Goal: Task Accomplishment & Management: Manage account settings

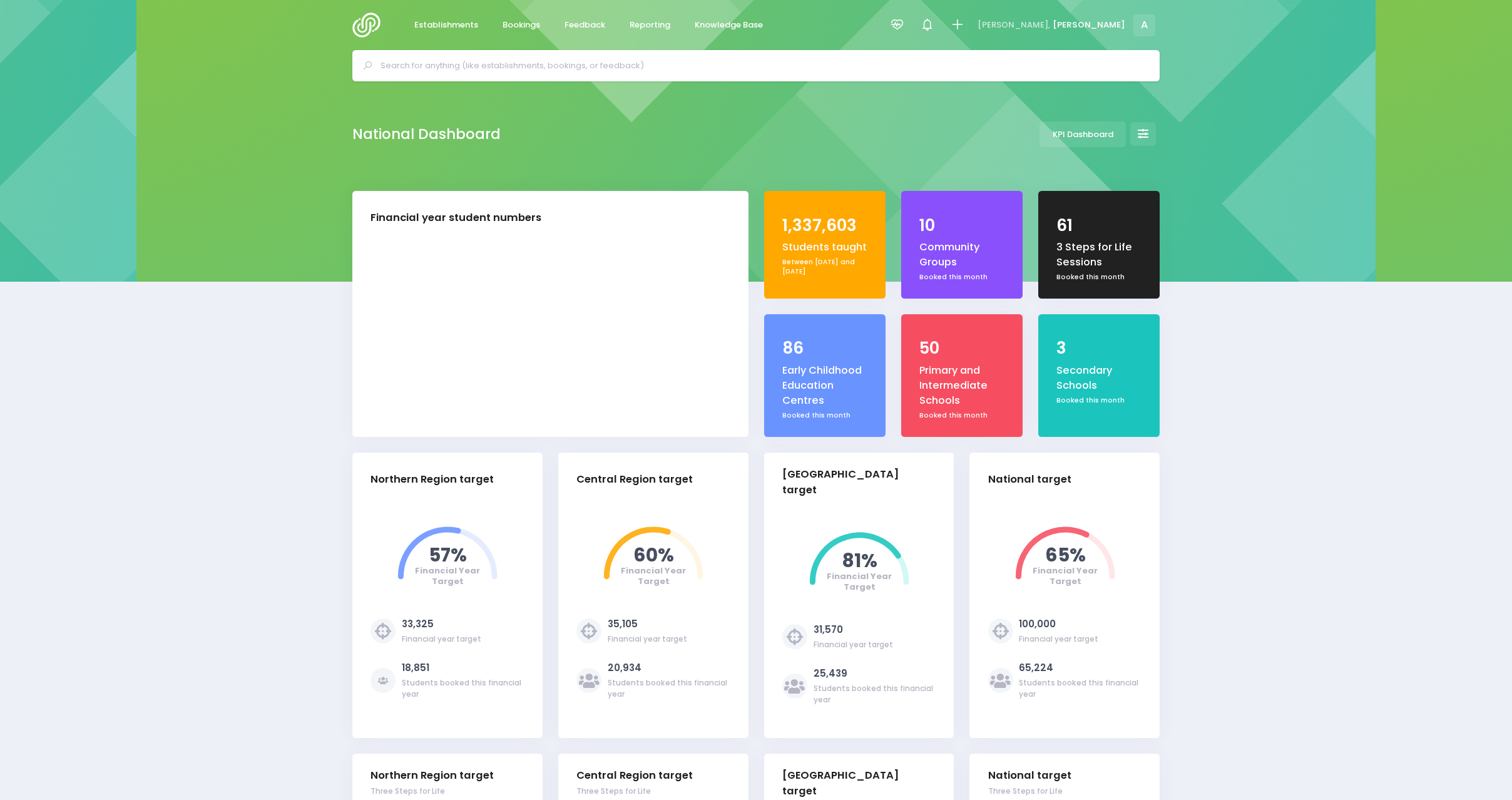
select select "5"
click at [905, 24] on icon at bounding box center [897, 25] width 14 height 14
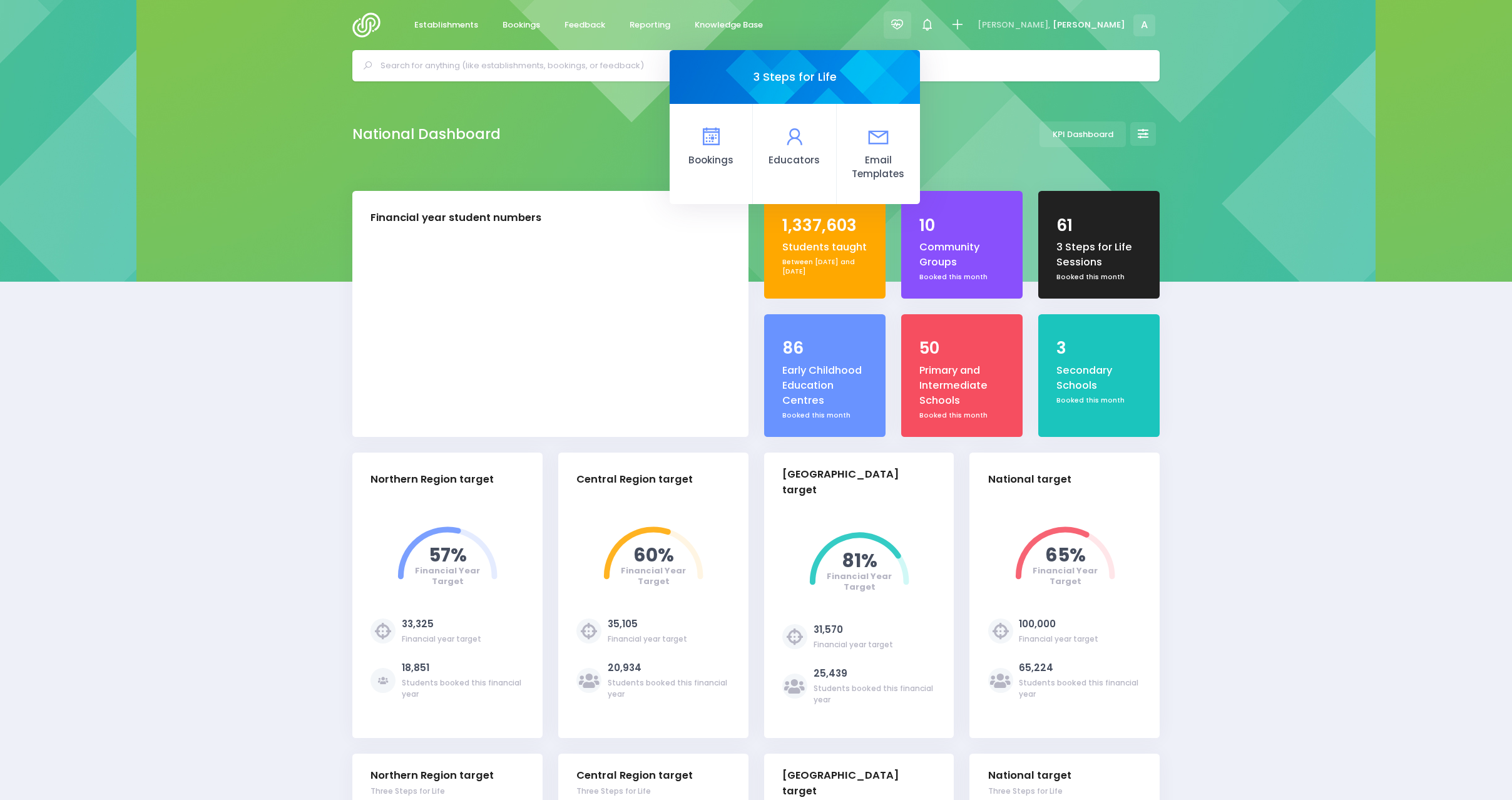
click at [723, 137] on icon at bounding box center [711, 137] width 25 height 25
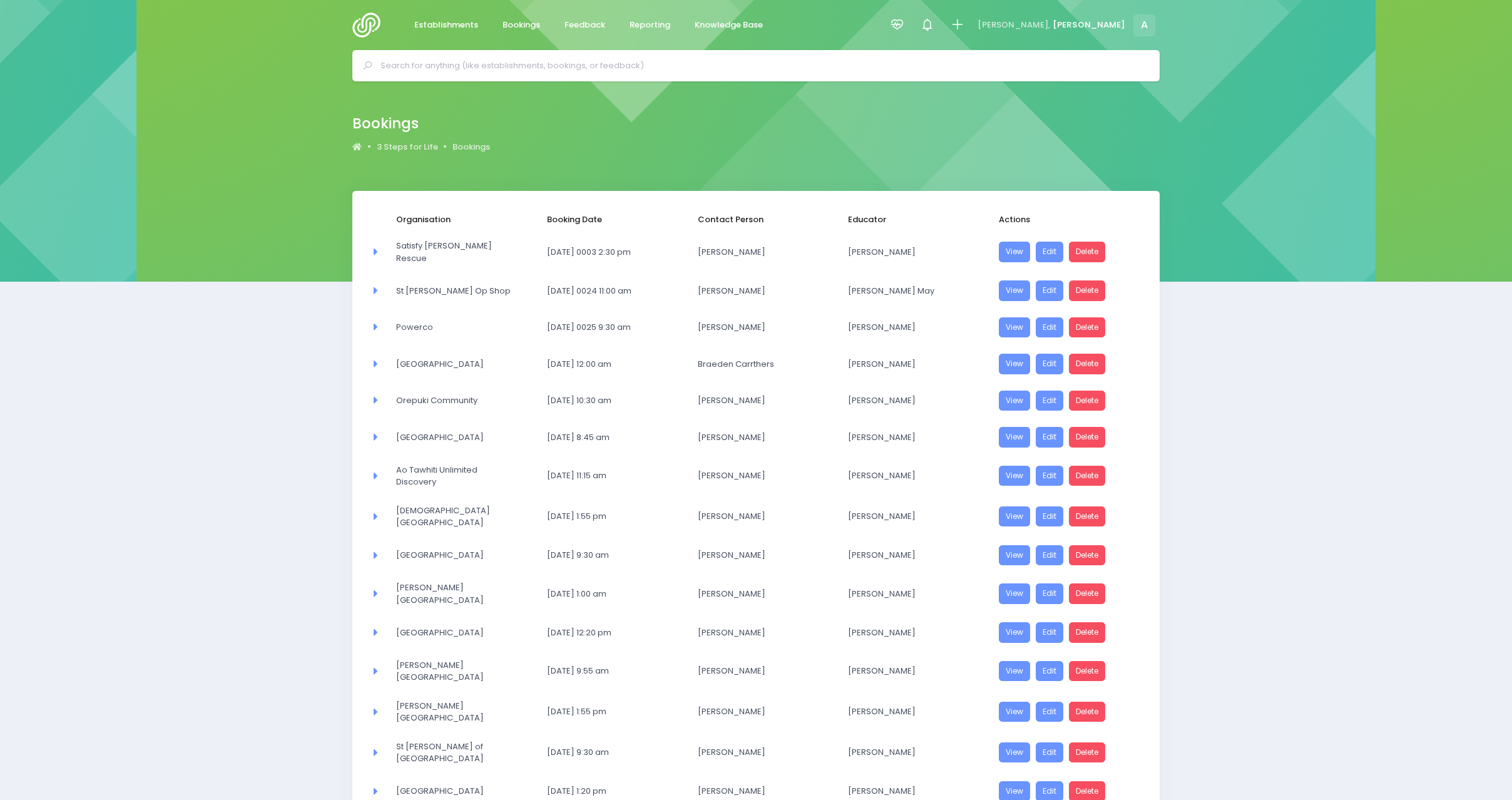
select select "20"
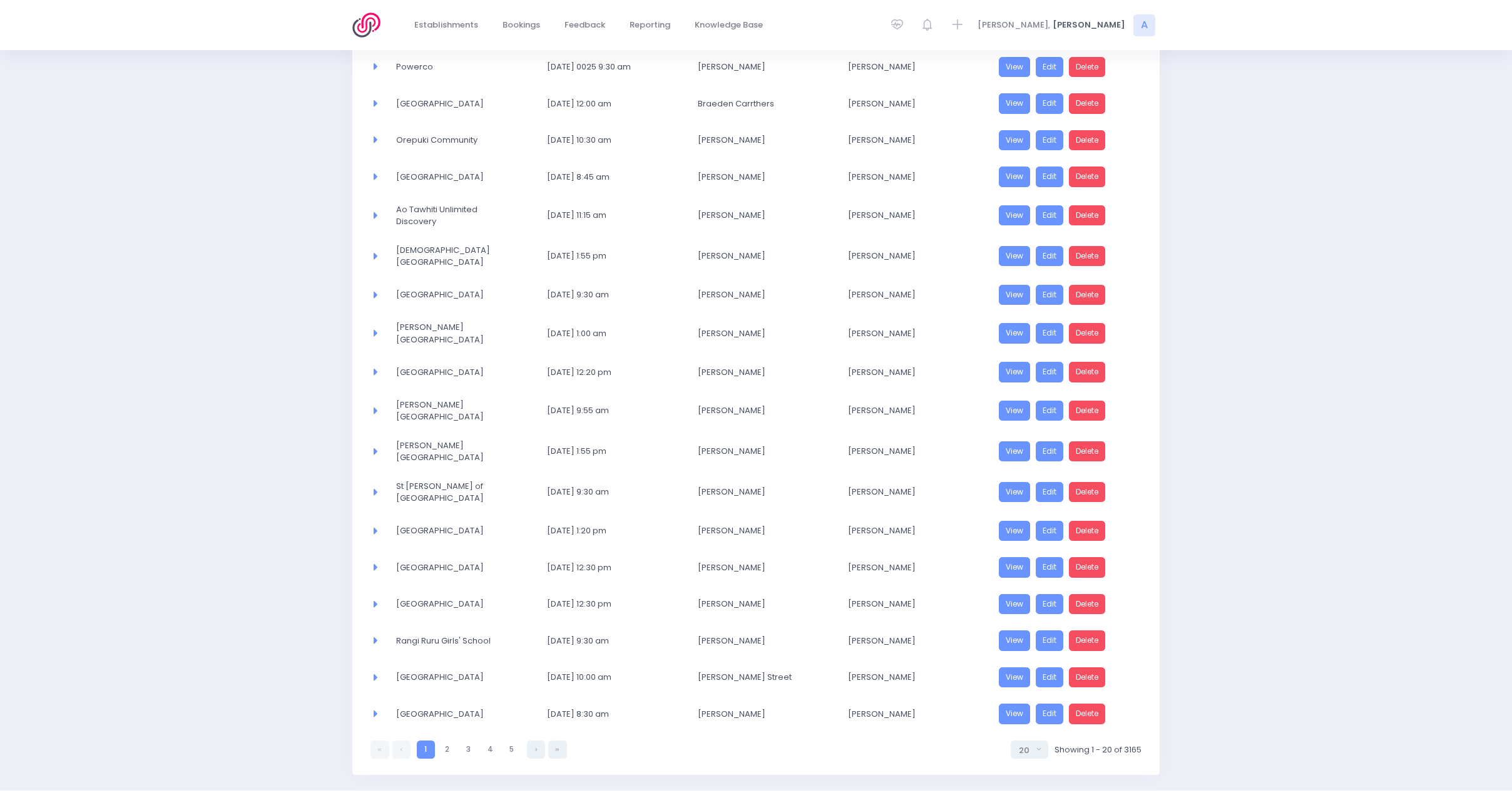
scroll to position [286, 0]
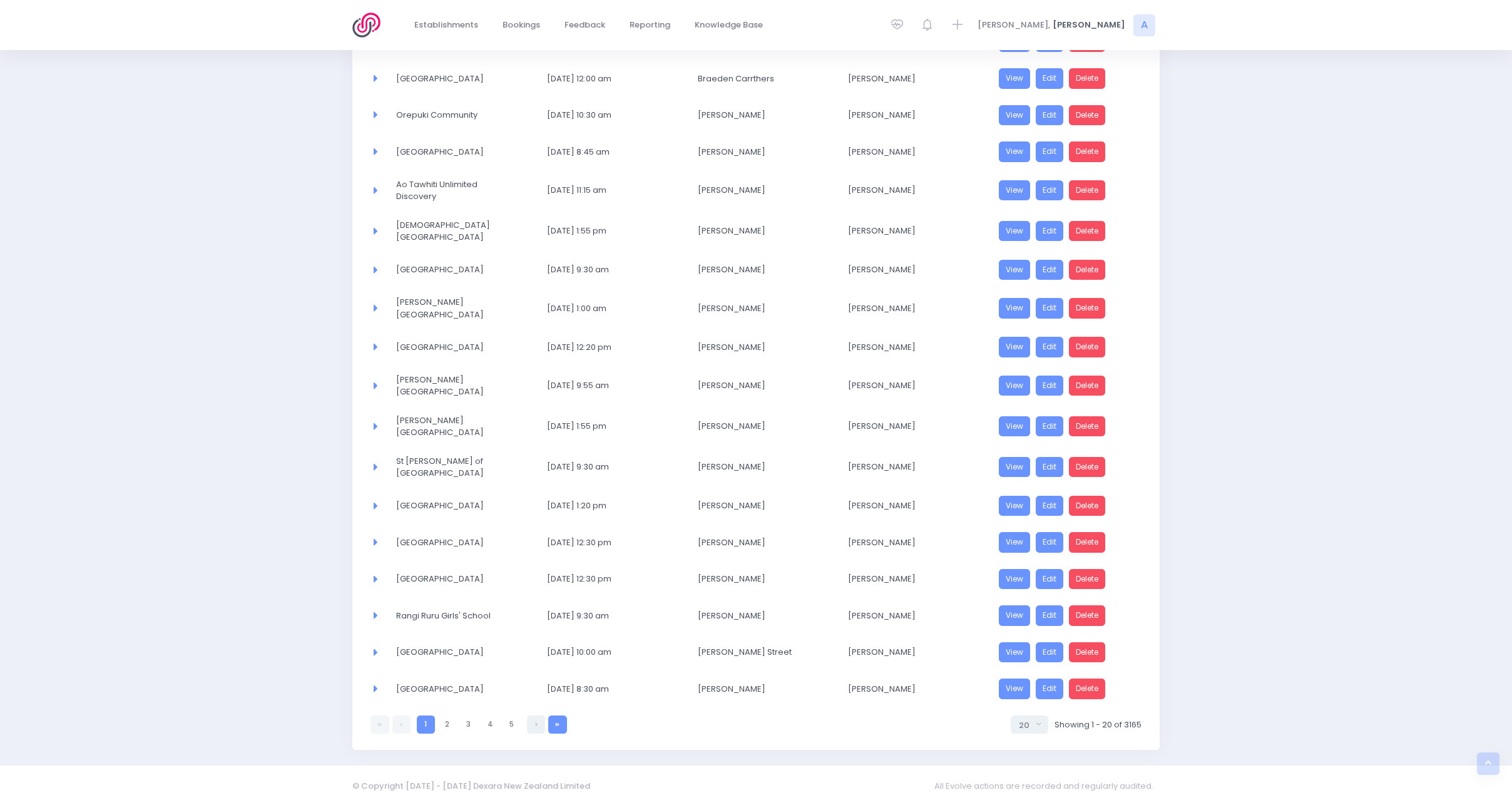
click at [559, 719] on link at bounding box center [557, 724] width 18 height 18
select select "20"
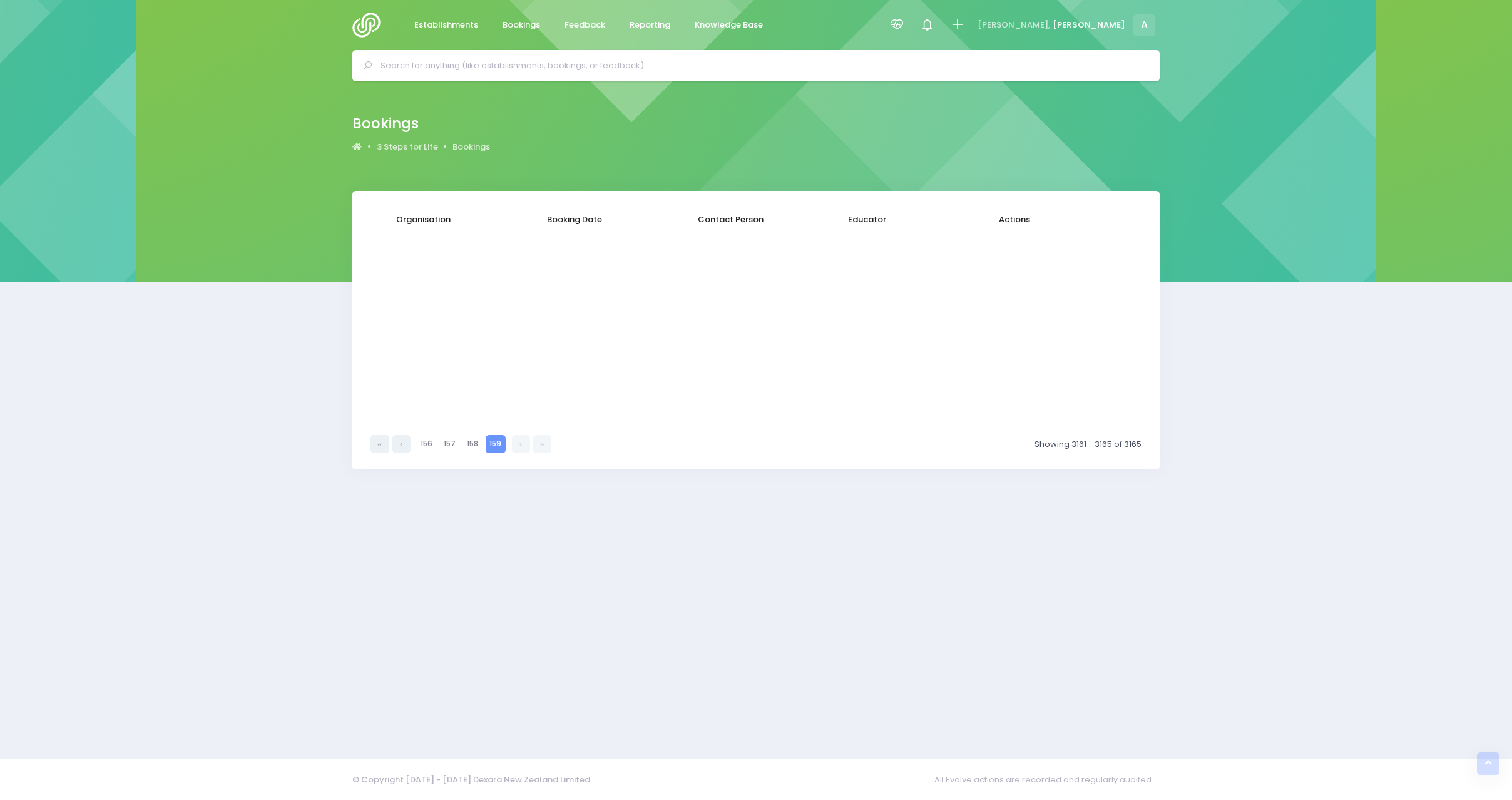
scroll to position [0, 0]
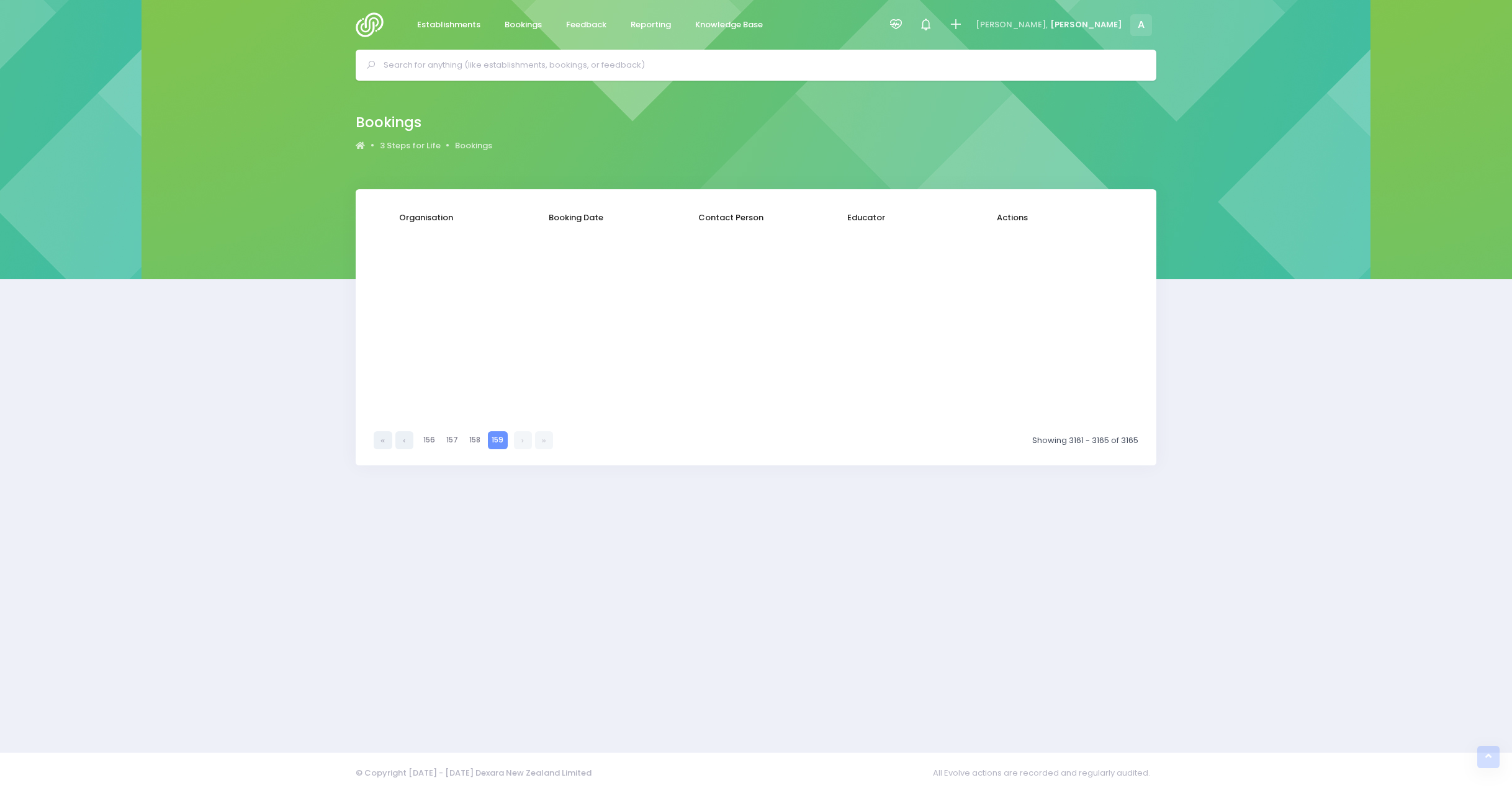
select select "20"
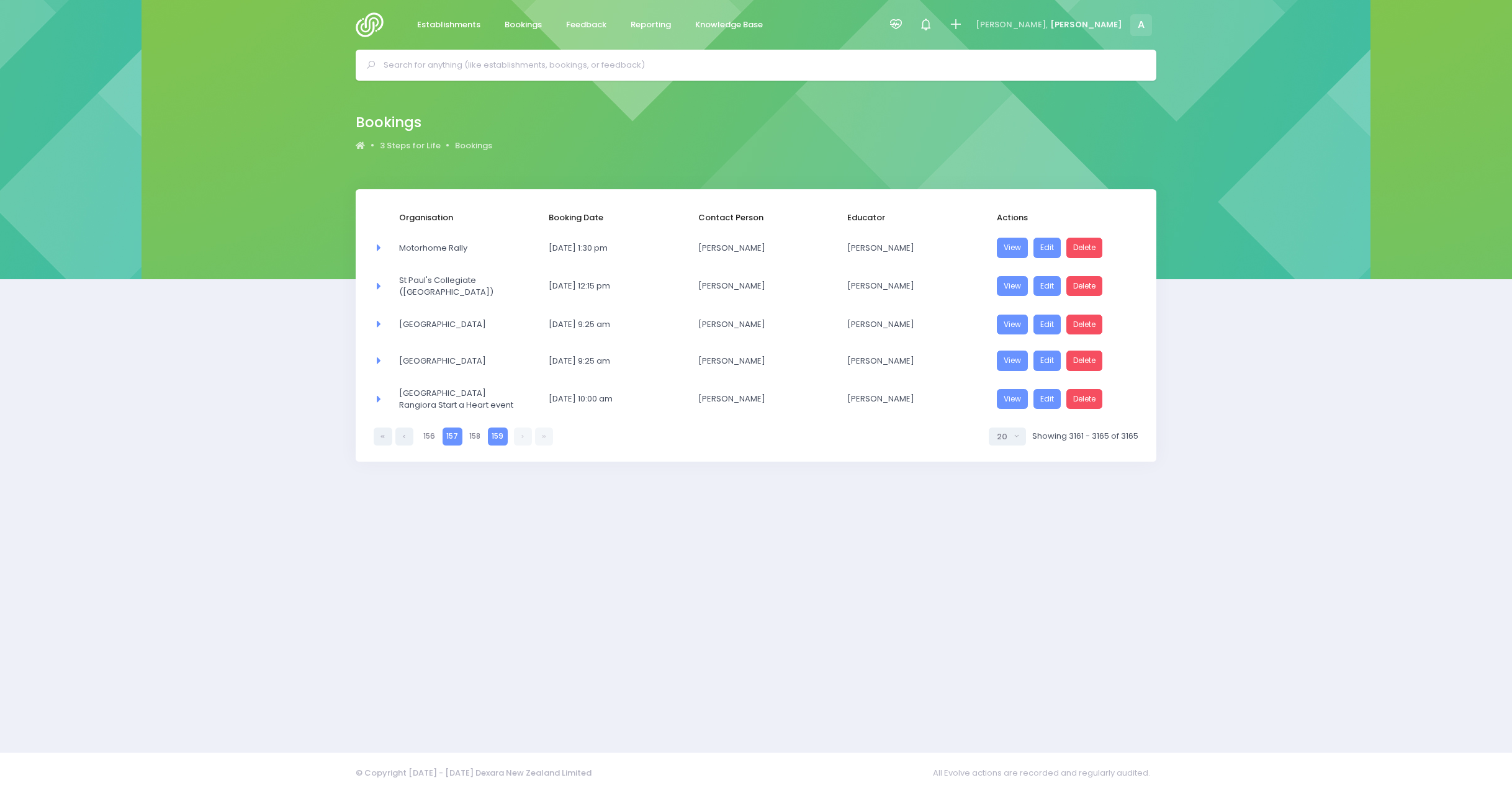
click at [445, 435] on link "157" at bounding box center [452, 436] width 20 height 18
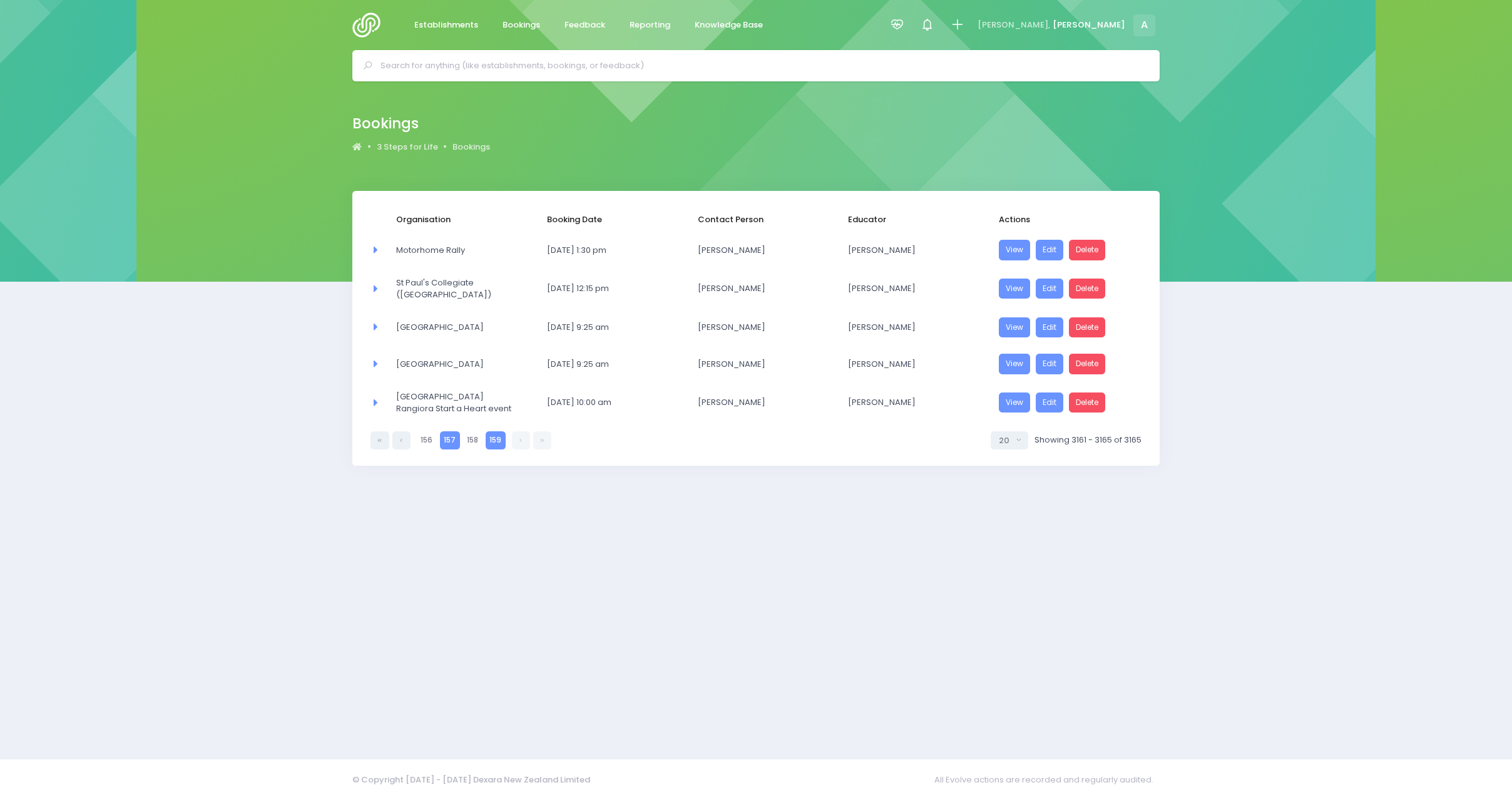
select select "20"
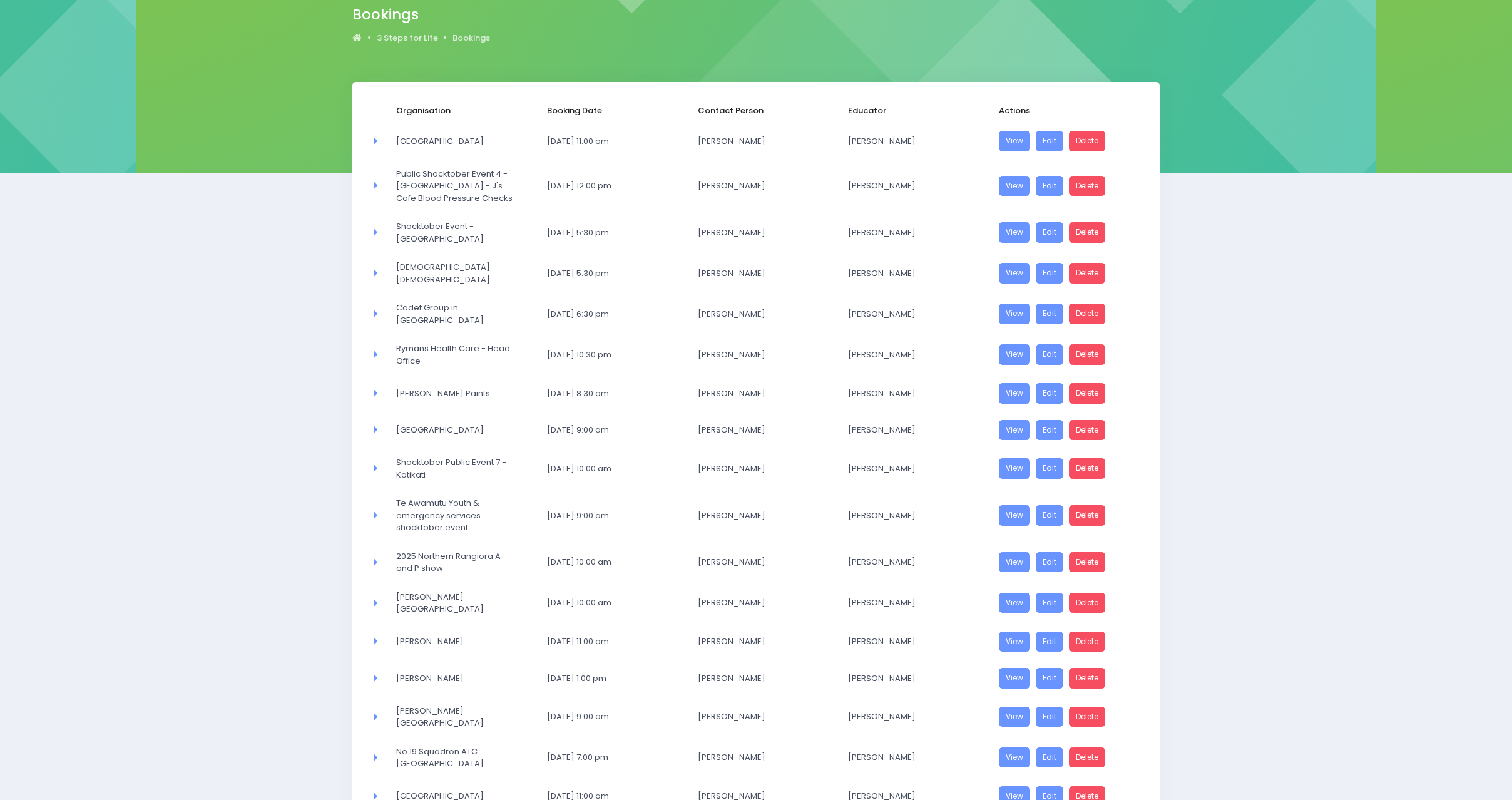
scroll to position [333, 0]
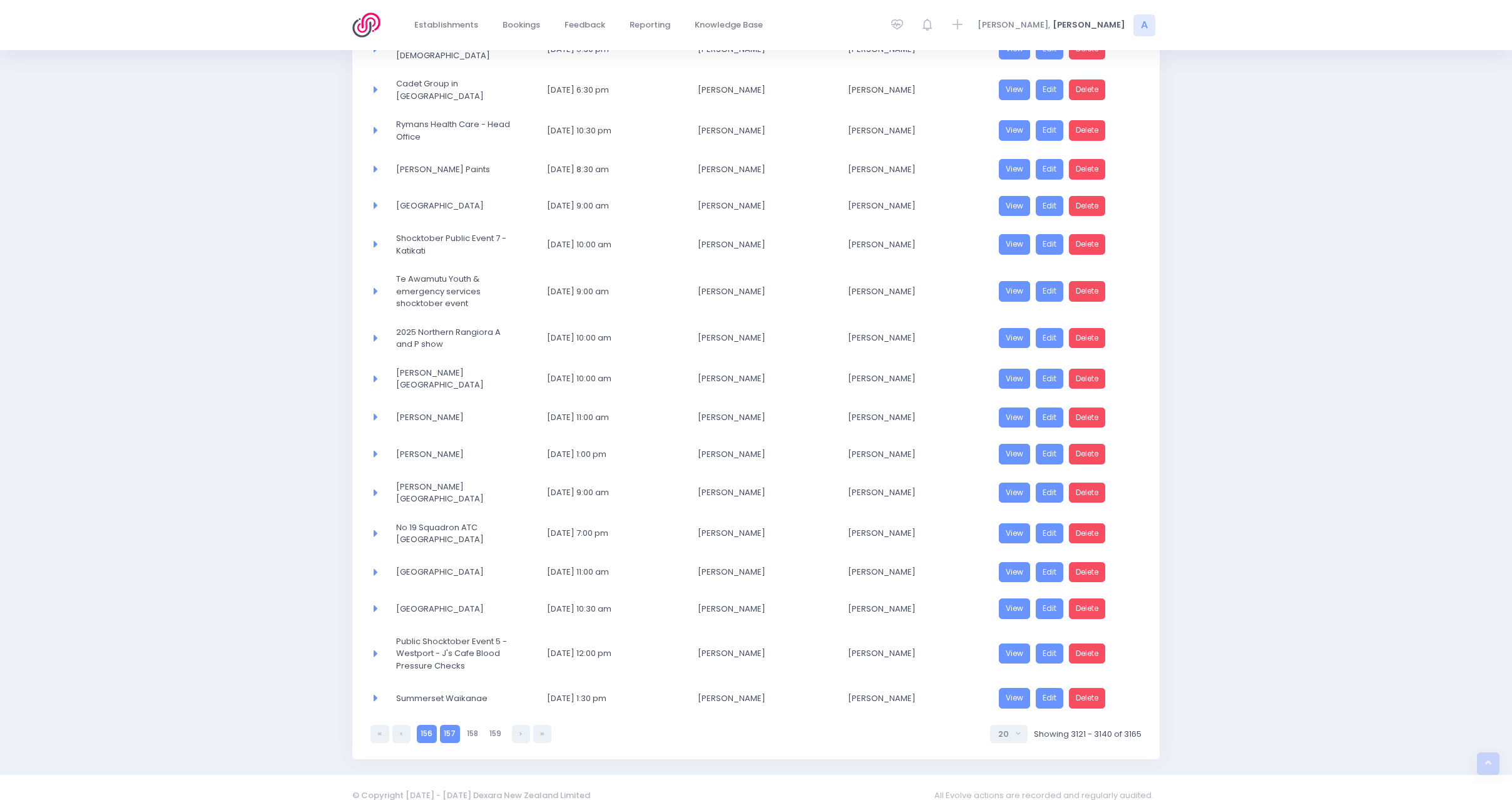
click at [425, 725] on link "156" at bounding box center [426, 733] width 20 height 18
select select "20"
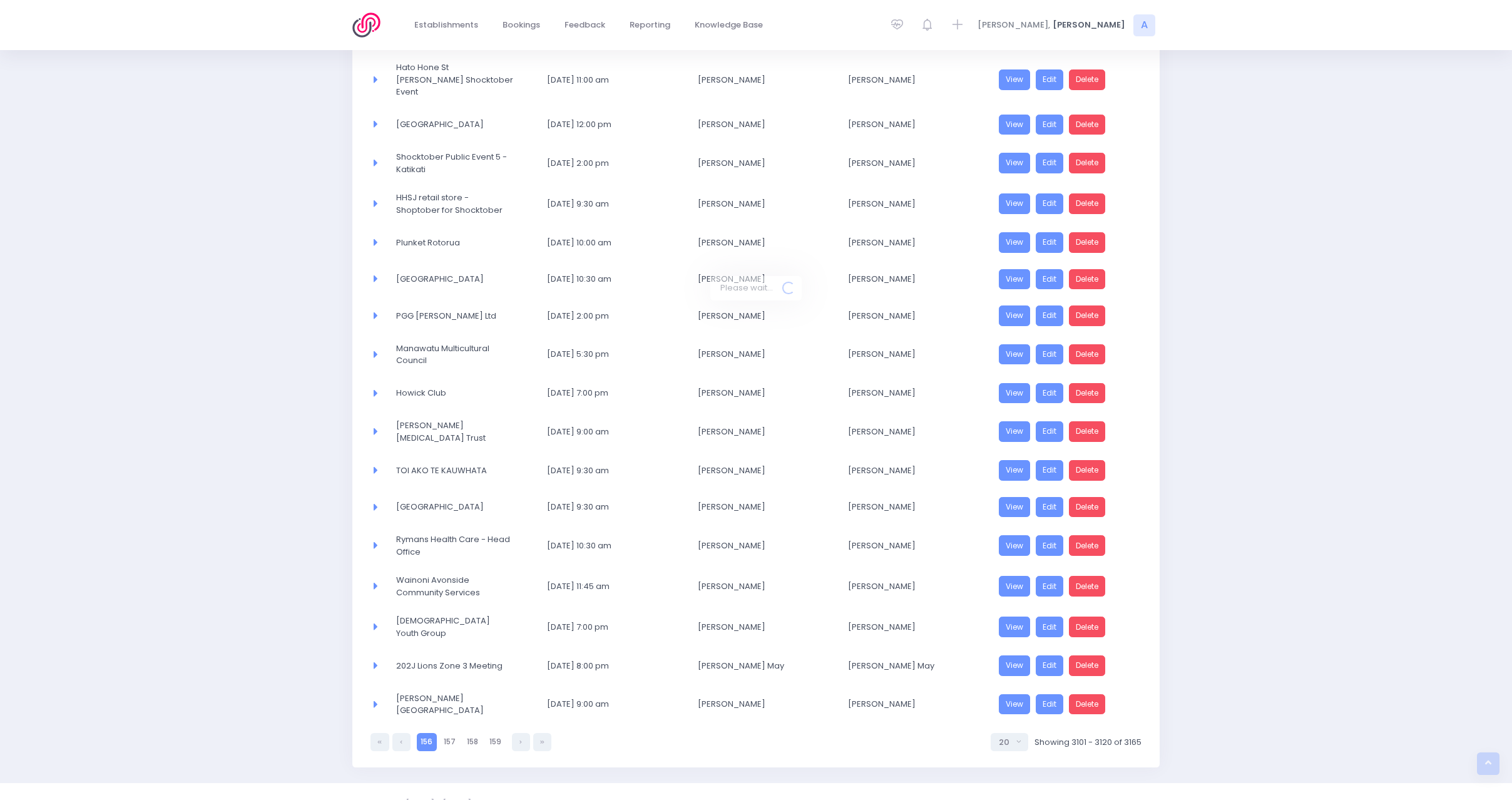
scroll to position [328, 0]
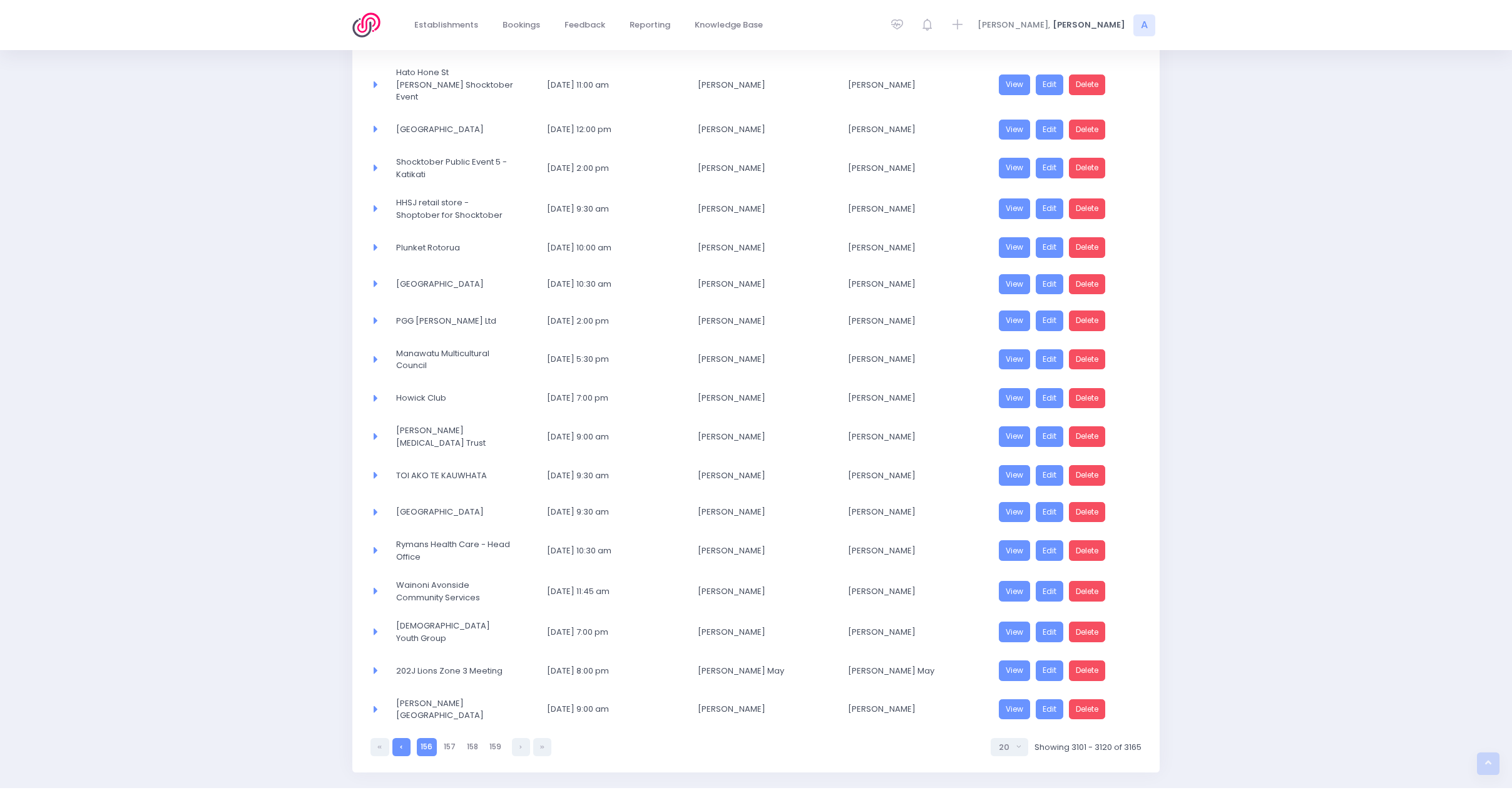
click at [396, 738] on link at bounding box center [401, 746] width 18 height 18
select select "20"
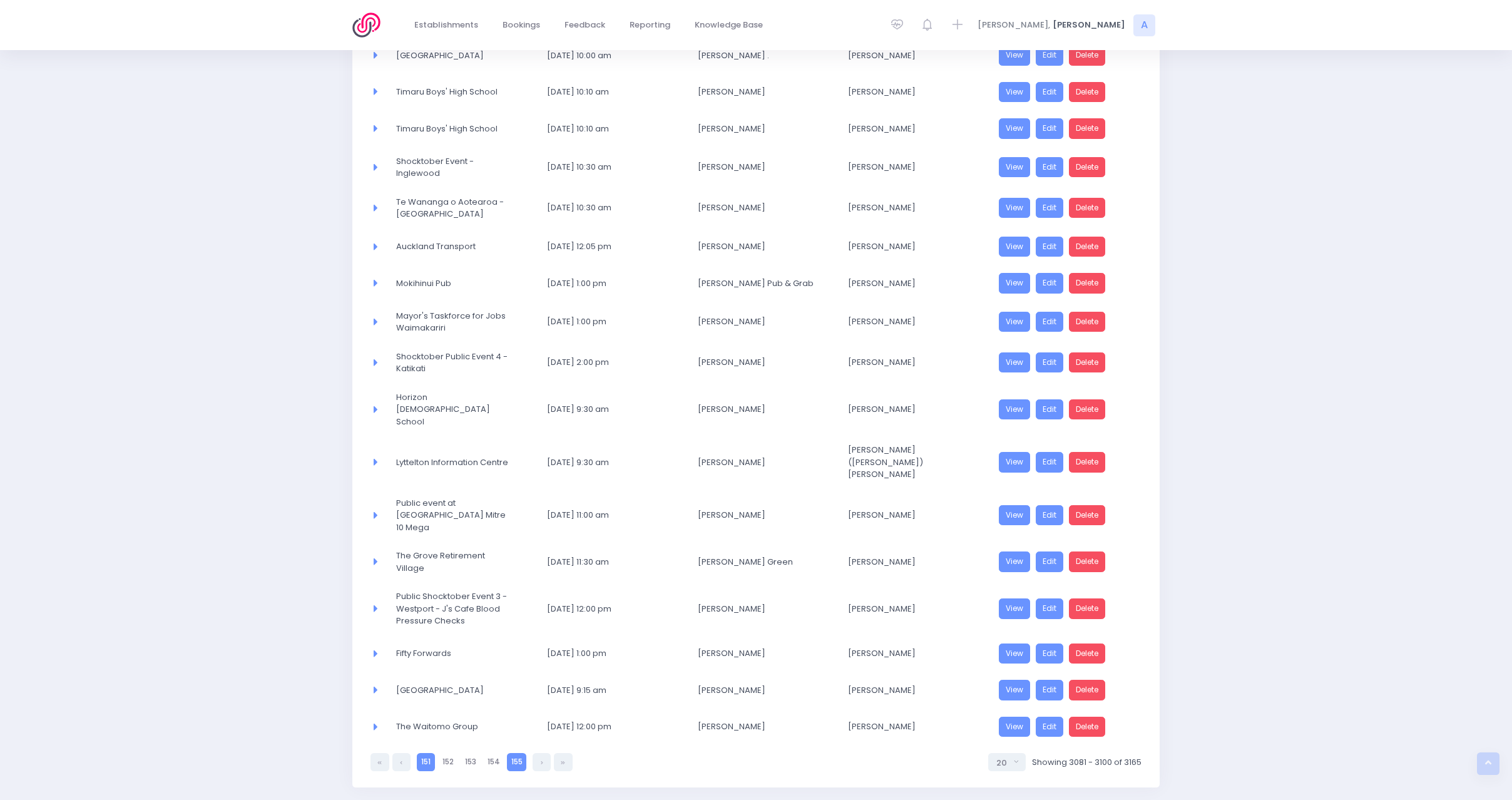
click at [427, 753] on link "151" at bounding box center [425, 761] width 18 height 18
select select "20"
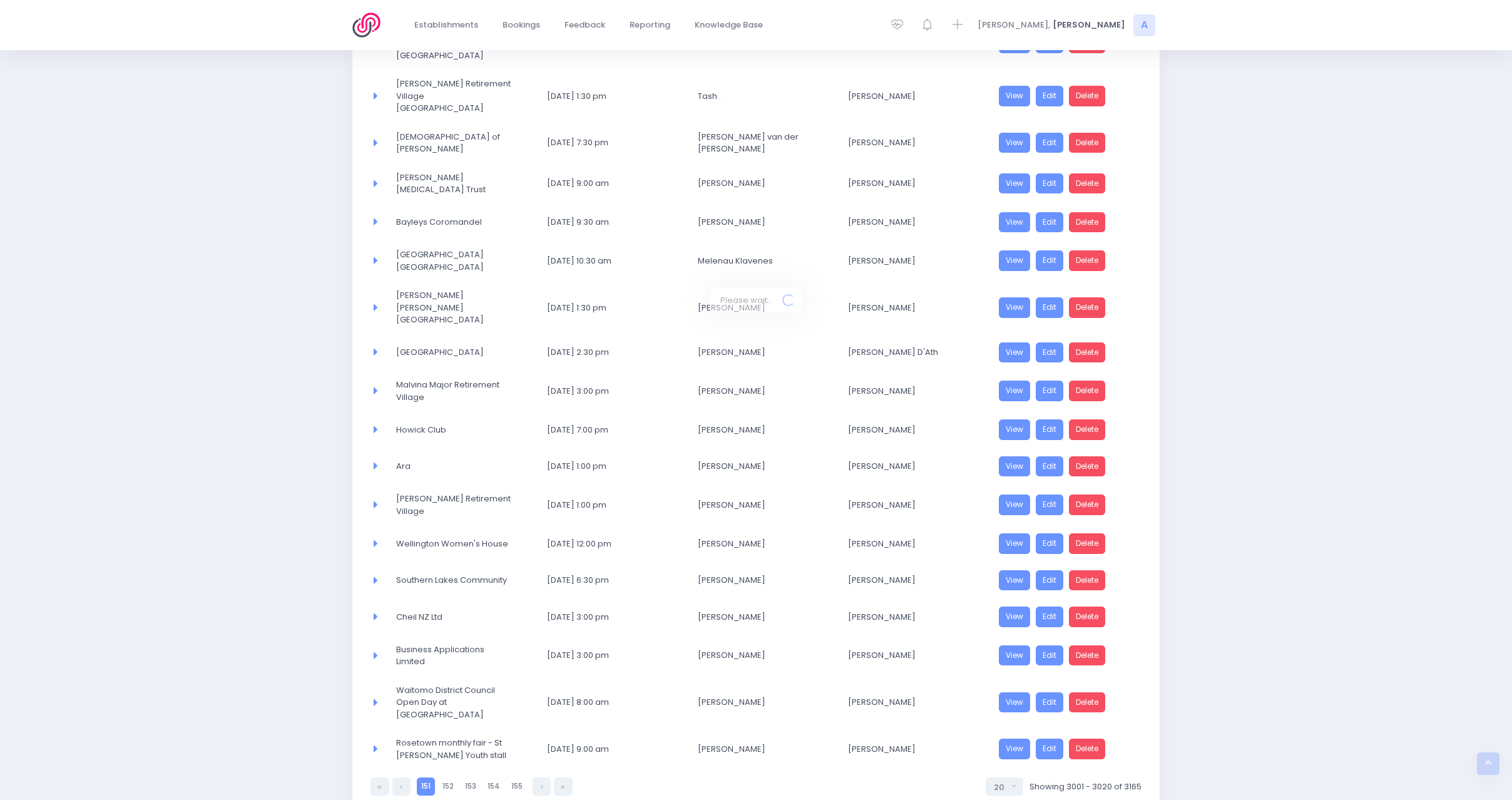
scroll to position [307, 0]
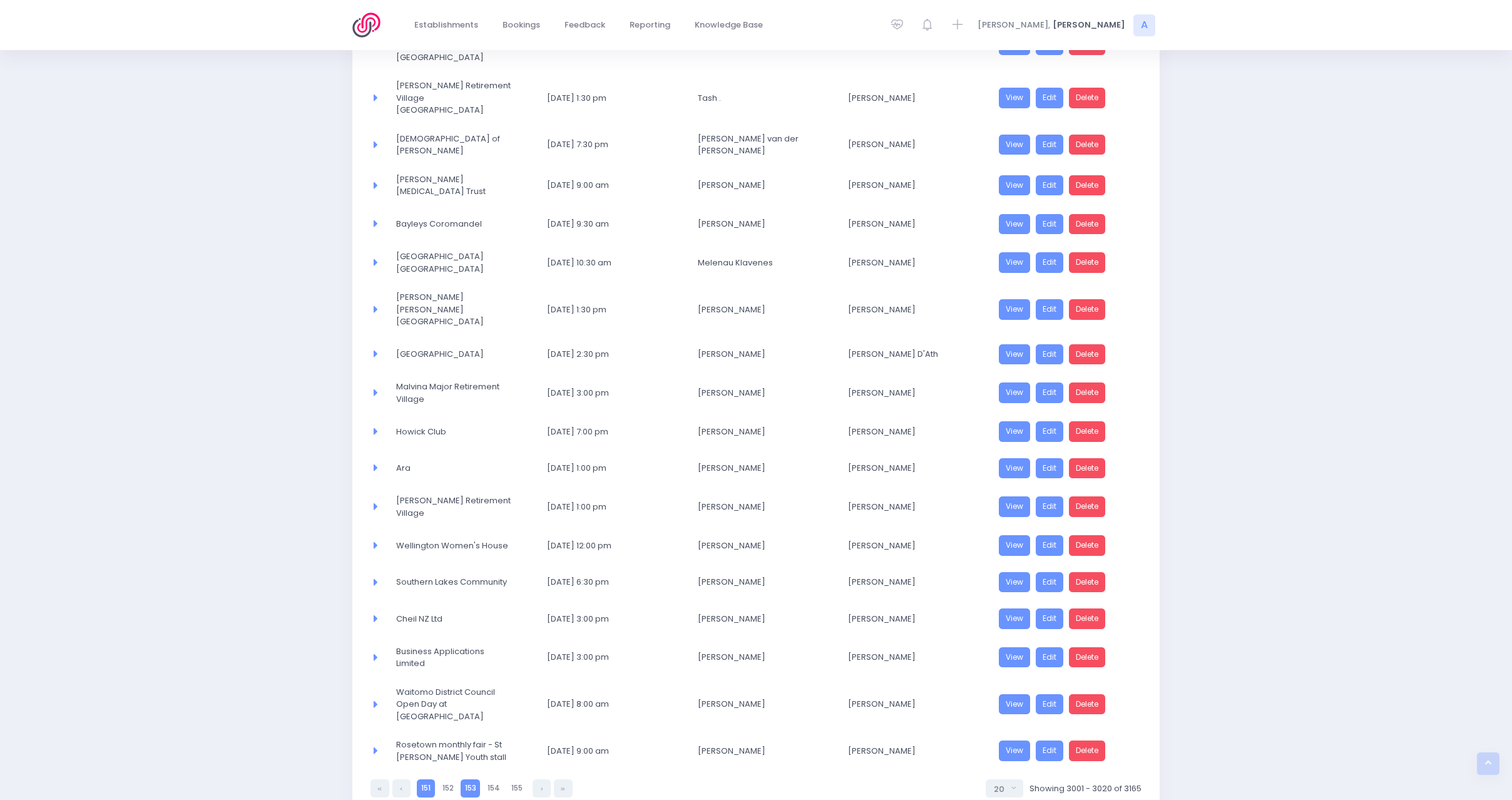
click at [460, 779] on link "153" at bounding box center [470, 788] width 20 height 18
select select "20"
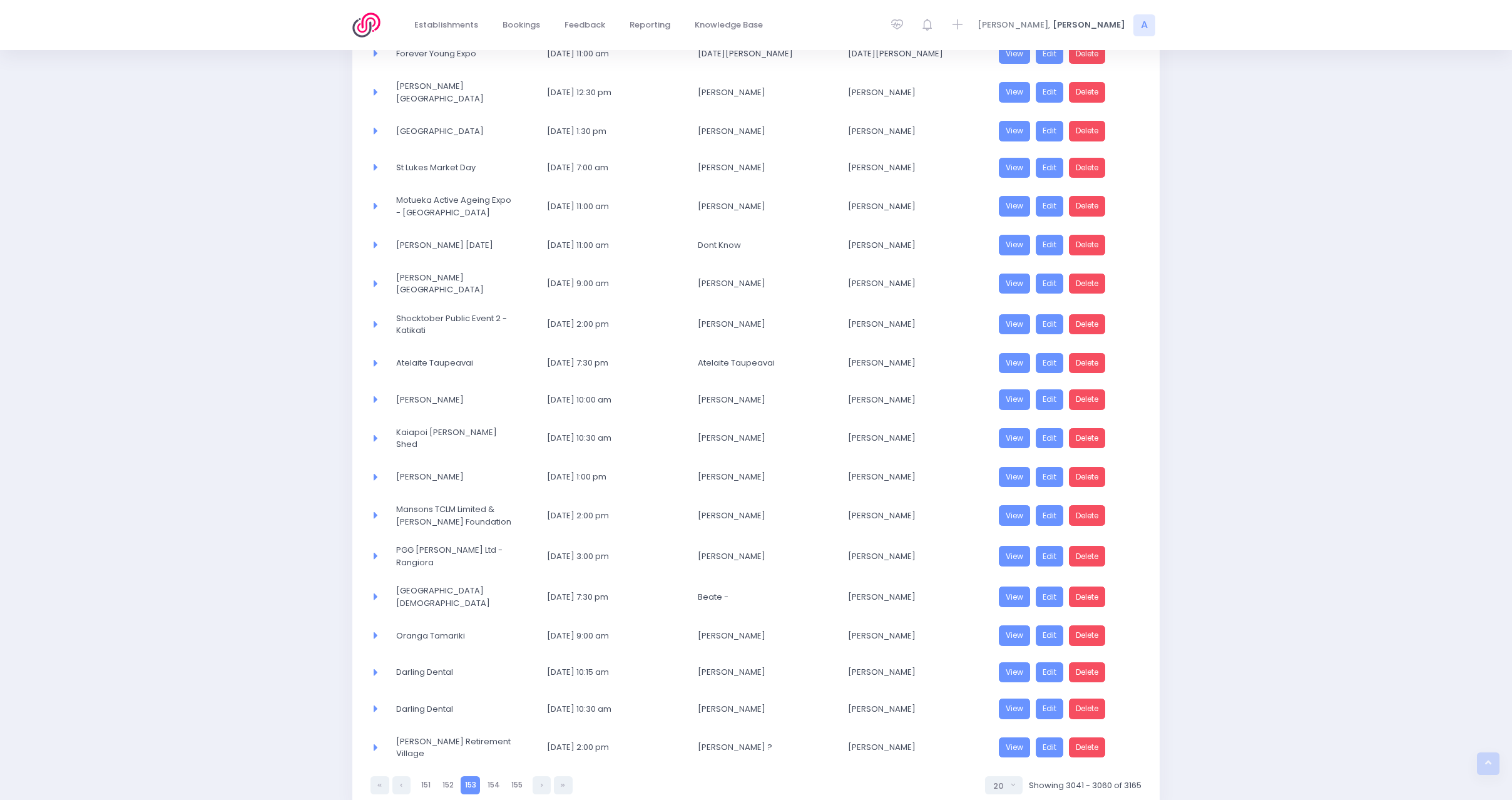
scroll to position [0, 0]
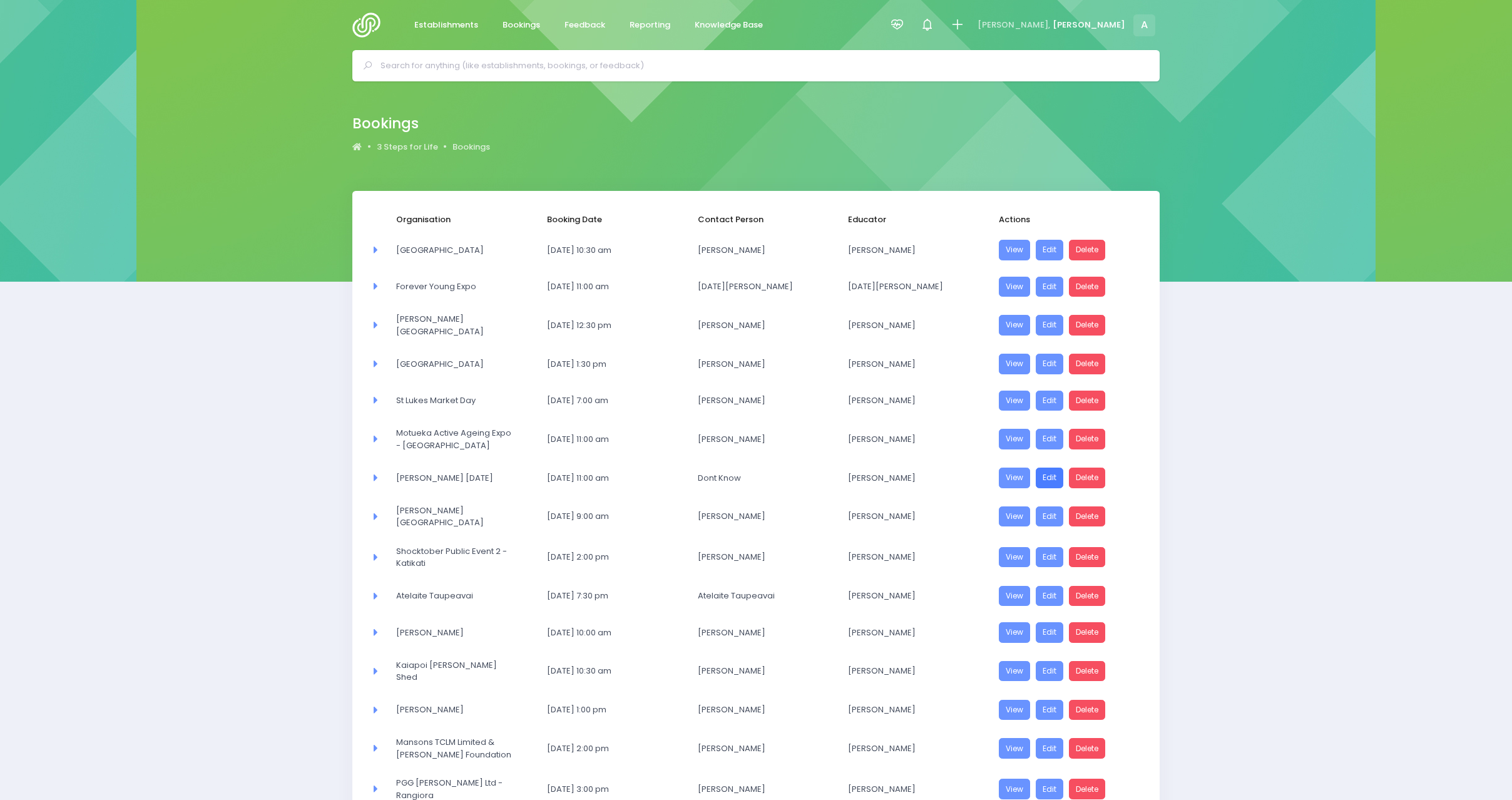
click at [1055, 489] on link "Edit" at bounding box center [1049, 478] width 27 height 21
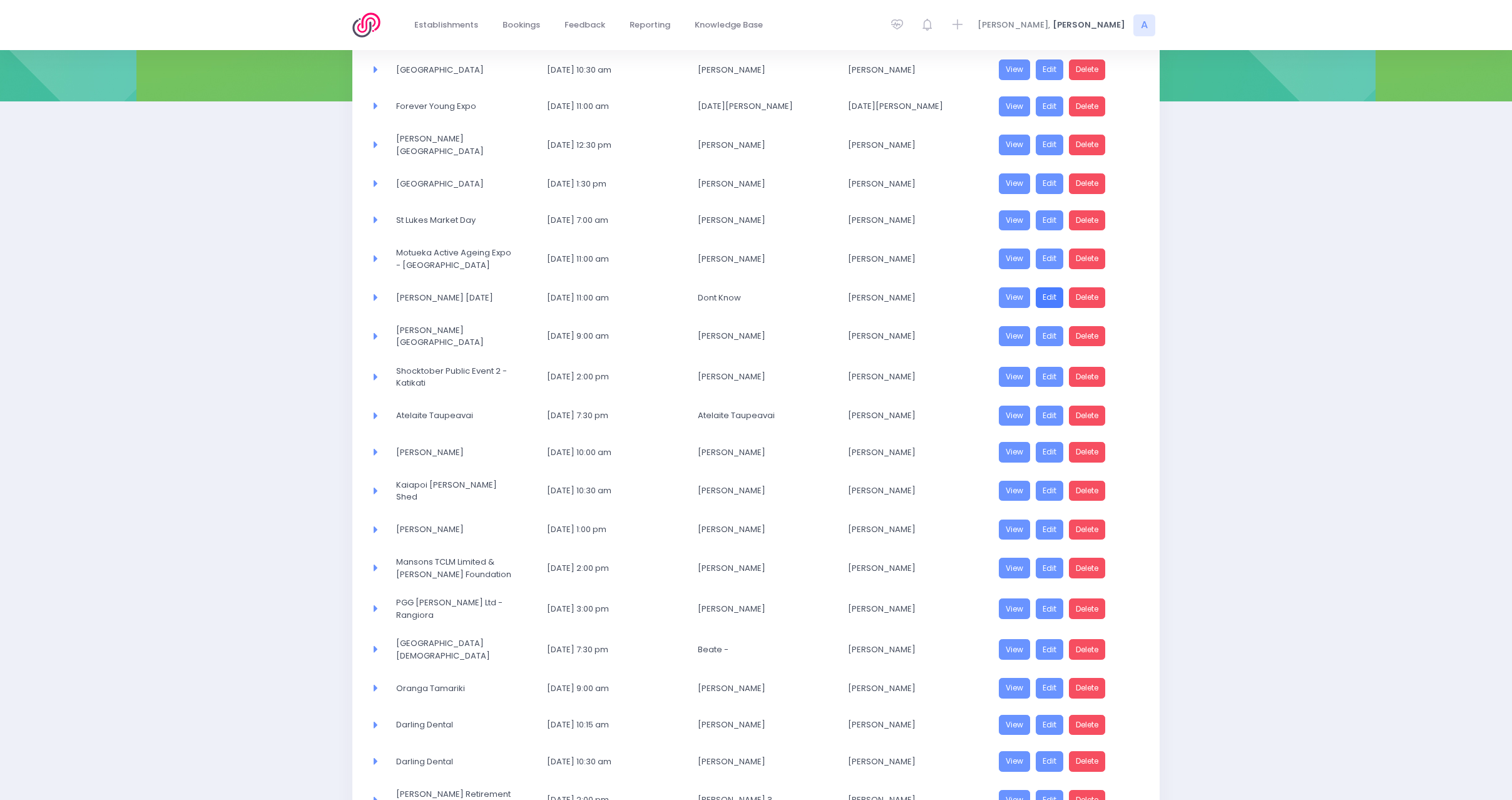
scroll to position [301, 0]
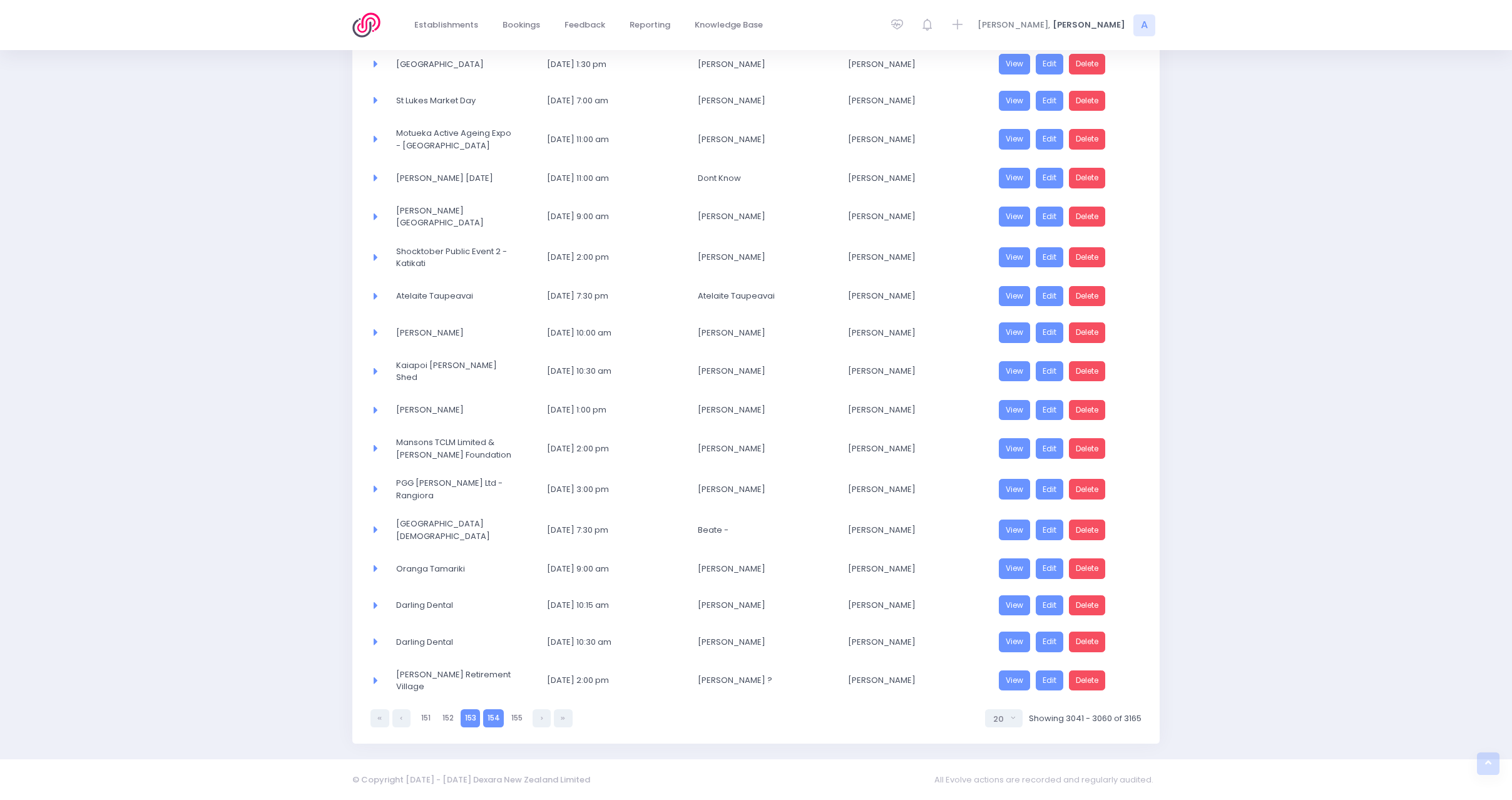
click at [494, 720] on link "154" at bounding box center [493, 718] width 21 height 18
select select "20"
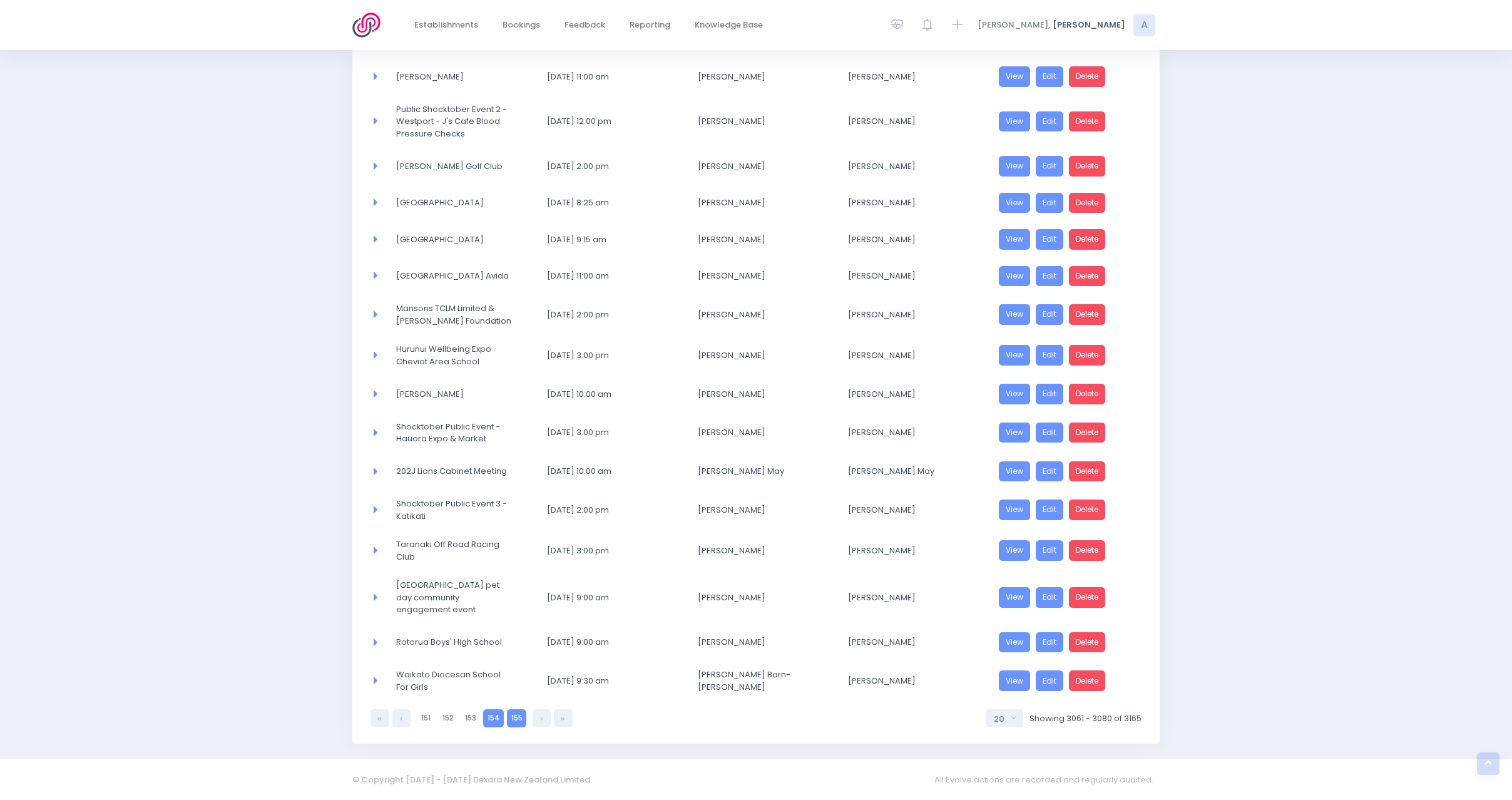
click at [508, 719] on link "155" at bounding box center [516, 718] width 20 height 18
select select "20"
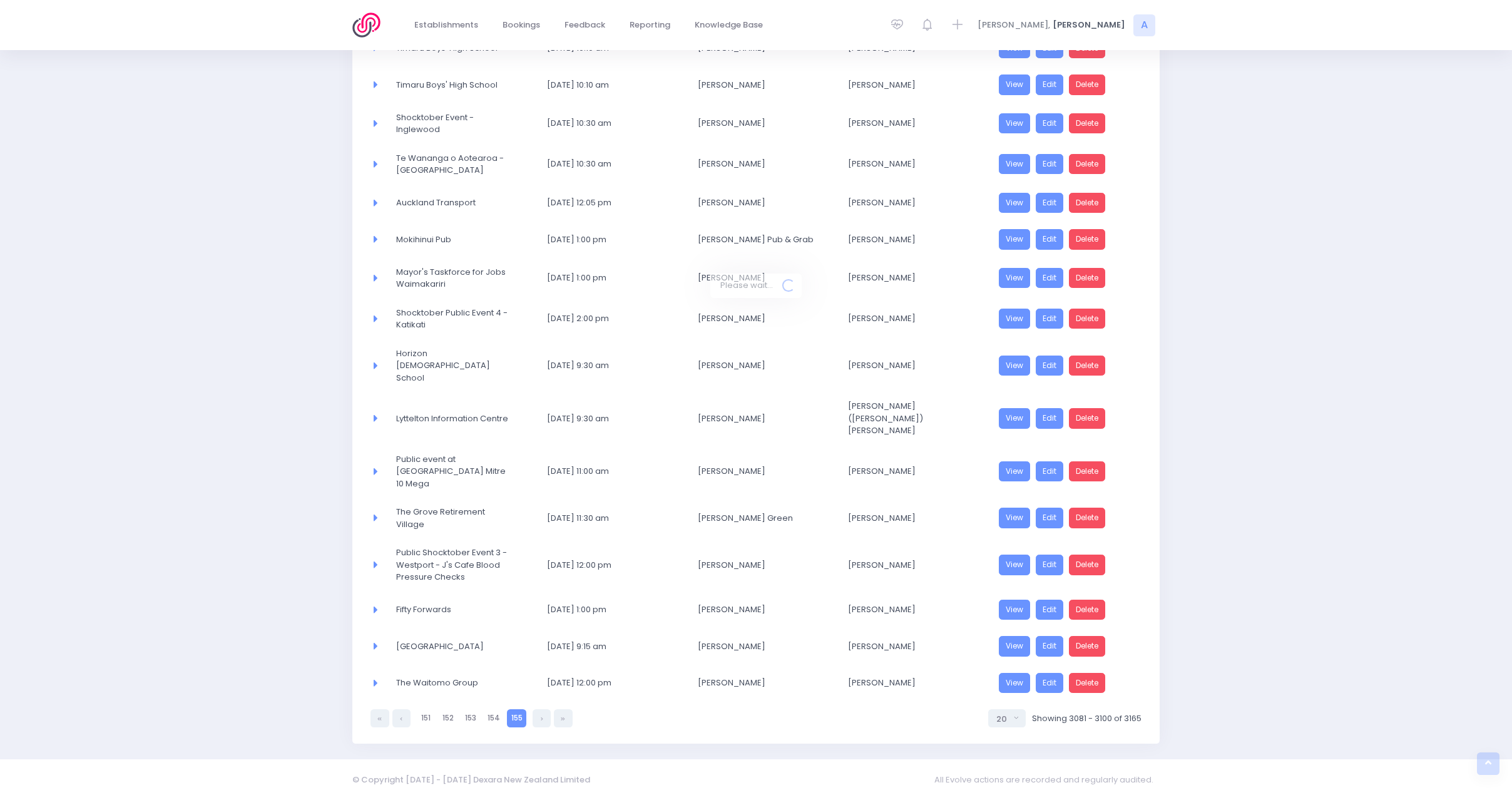
scroll to position [308, 0]
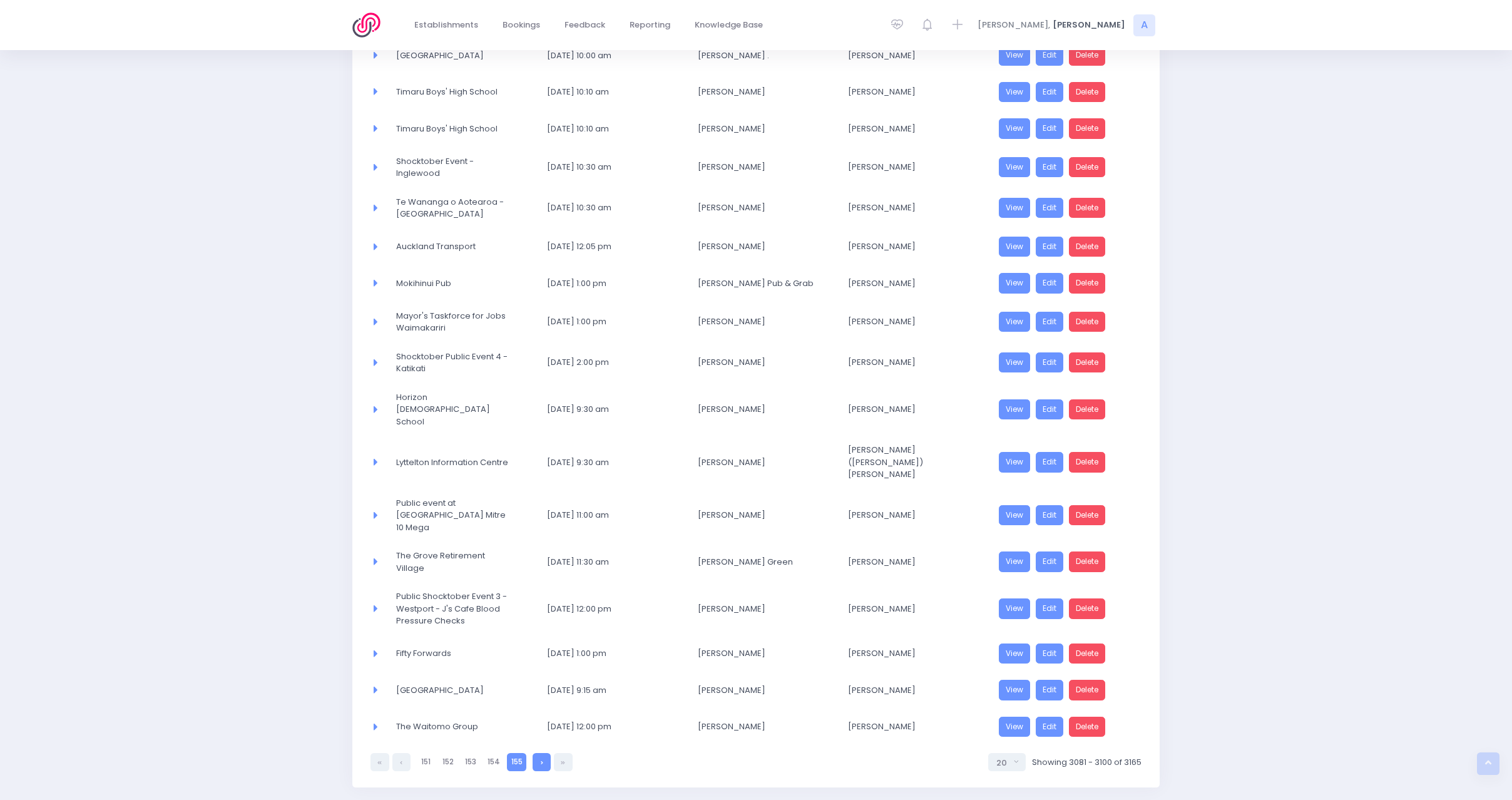
click at [540, 753] on link at bounding box center [541, 761] width 18 height 18
select select "20"
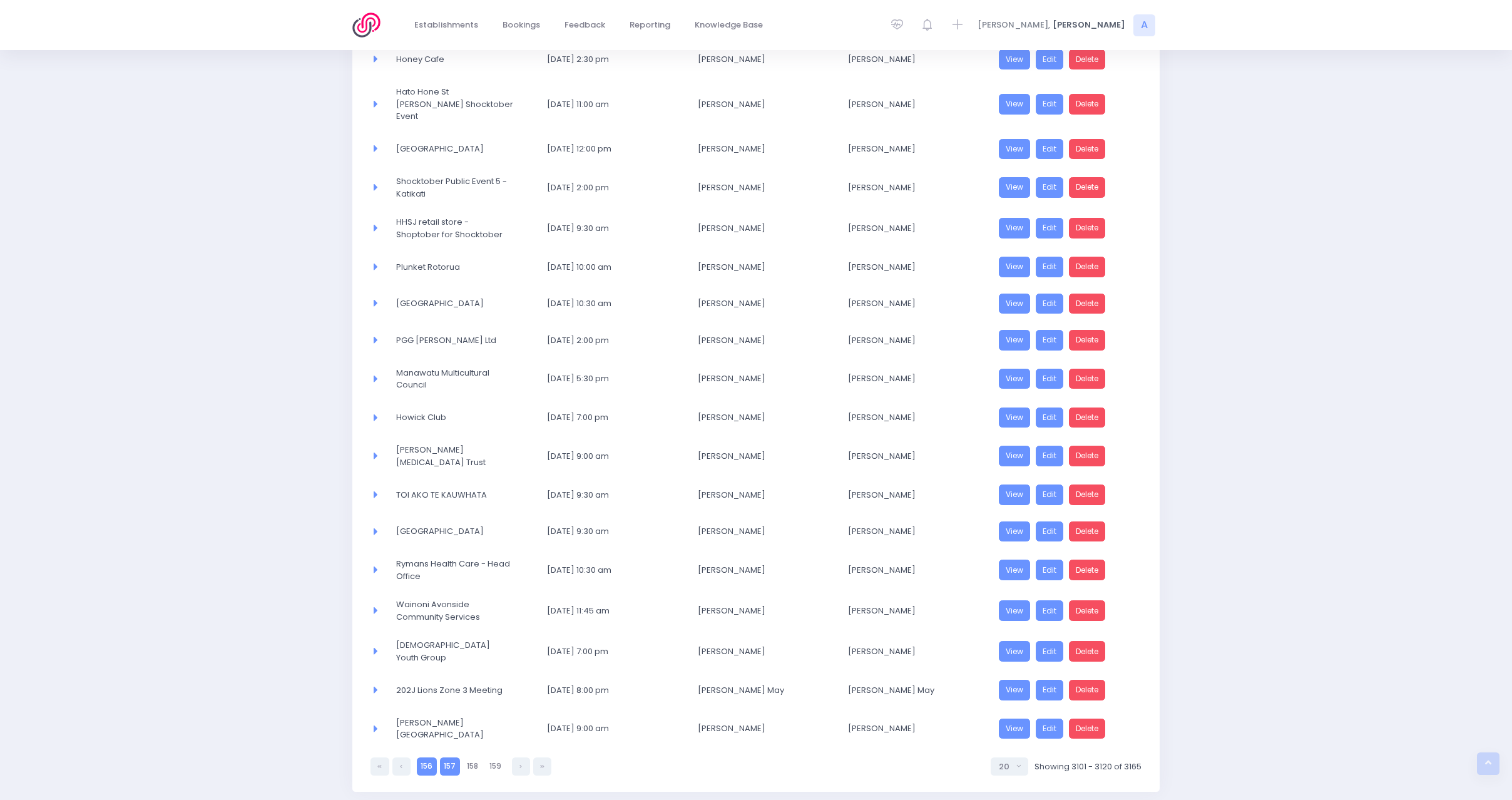
click at [446, 758] on link "157" at bounding box center [449, 766] width 20 height 18
select select "20"
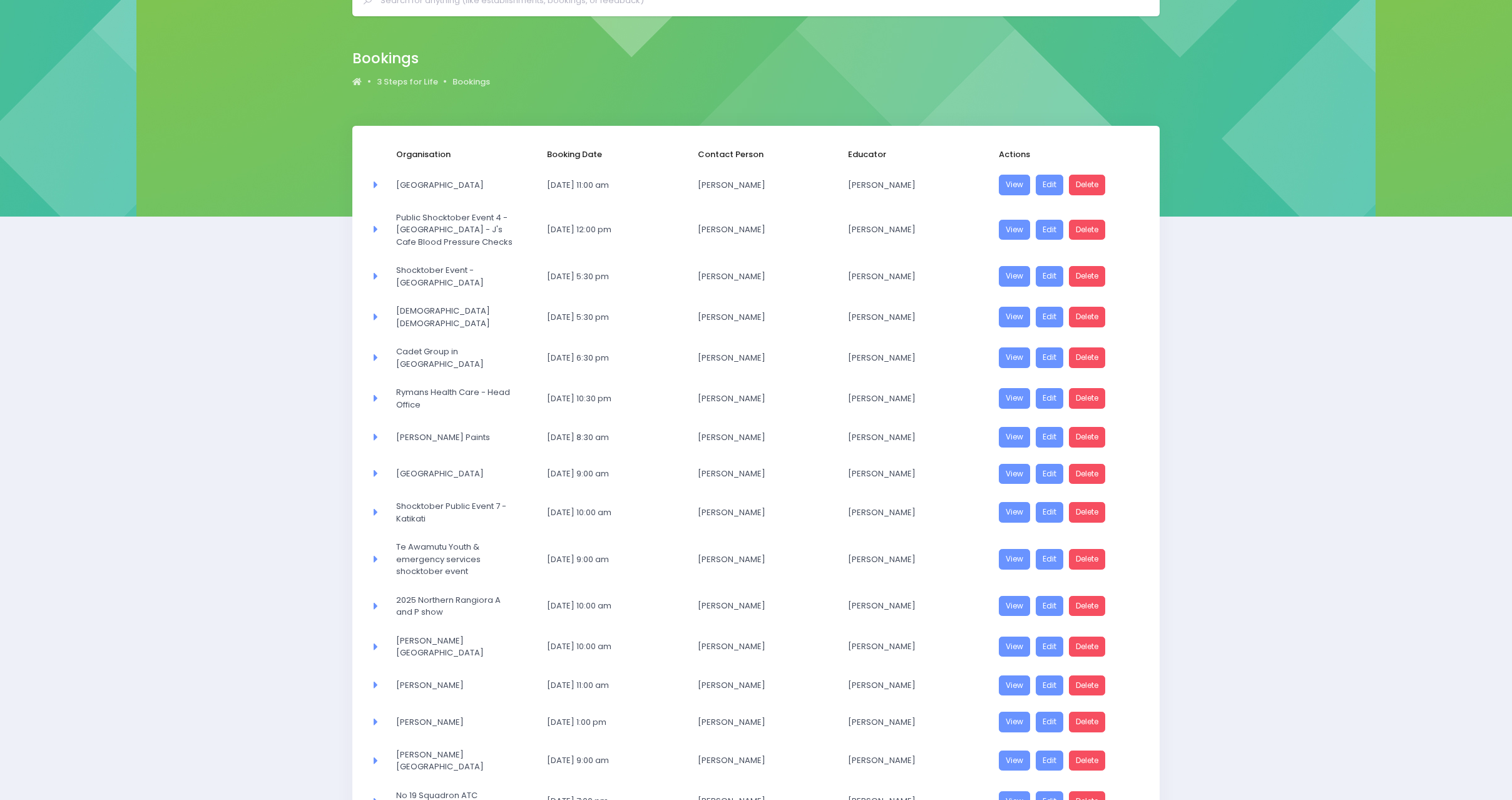
scroll to position [167, 0]
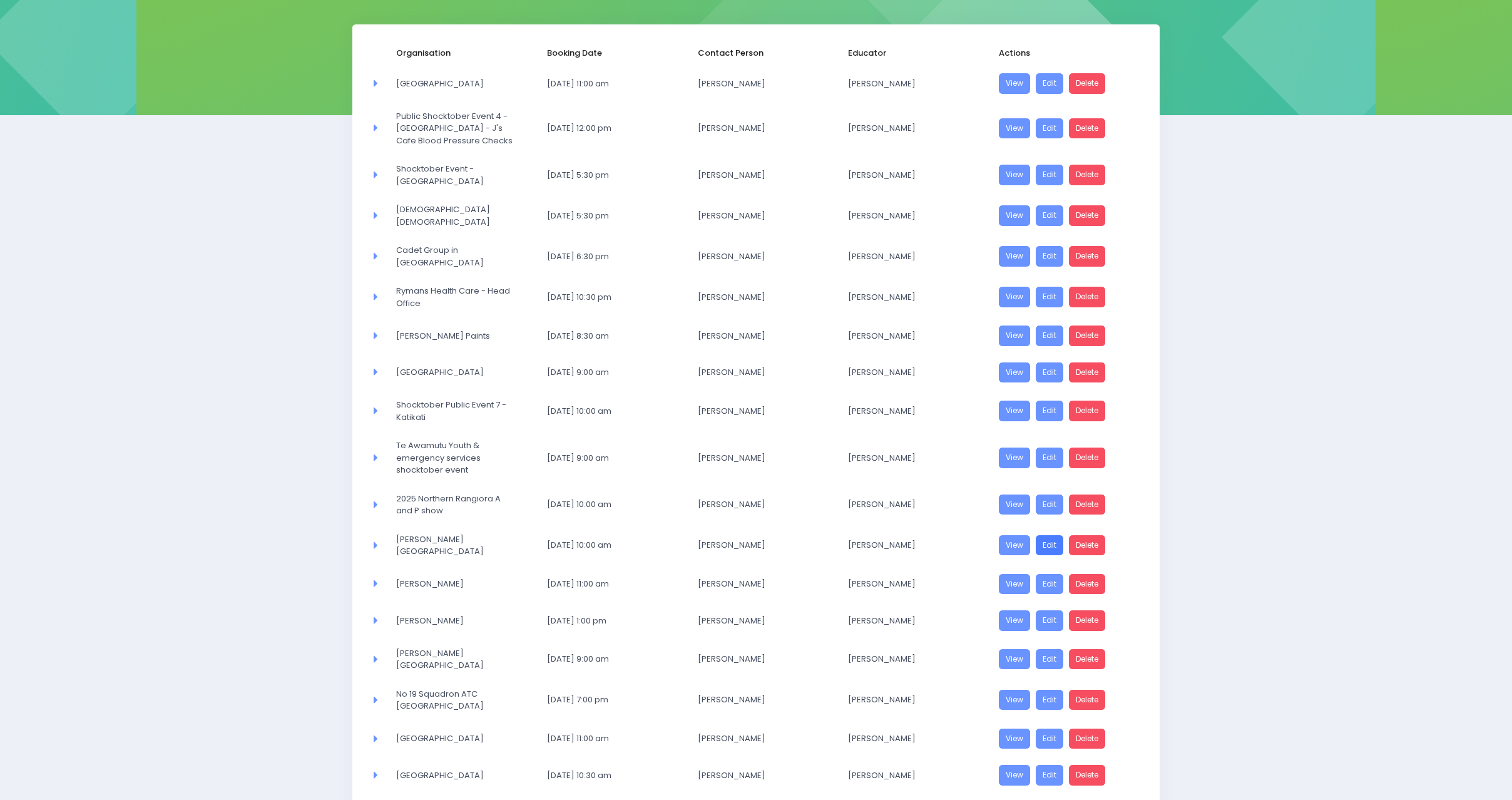
click at [1055, 535] on link "Edit" at bounding box center [1049, 545] width 27 height 21
